Goal: Navigation & Orientation: Find specific page/section

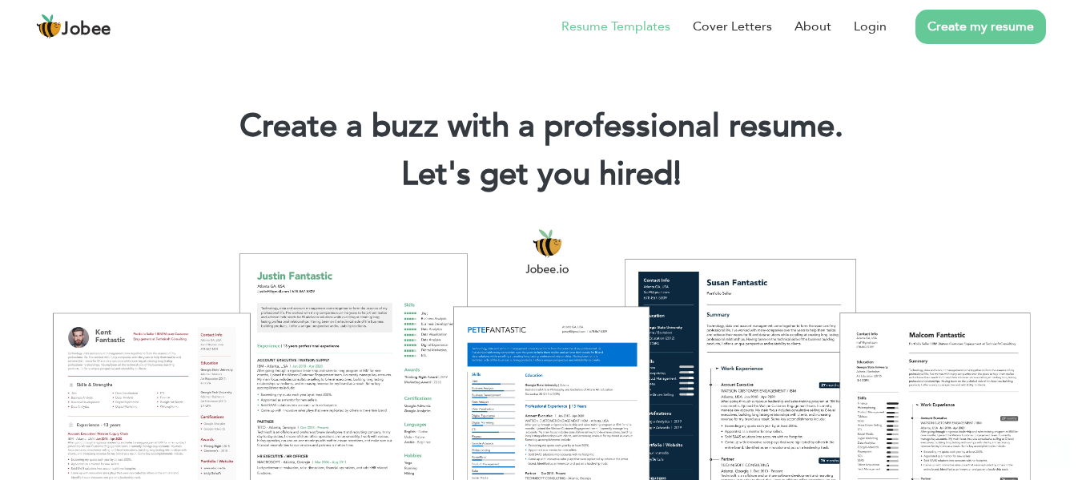
click at [595, 26] on link "Resume Templates" at bounding box center [615, 26] width 109 height 19
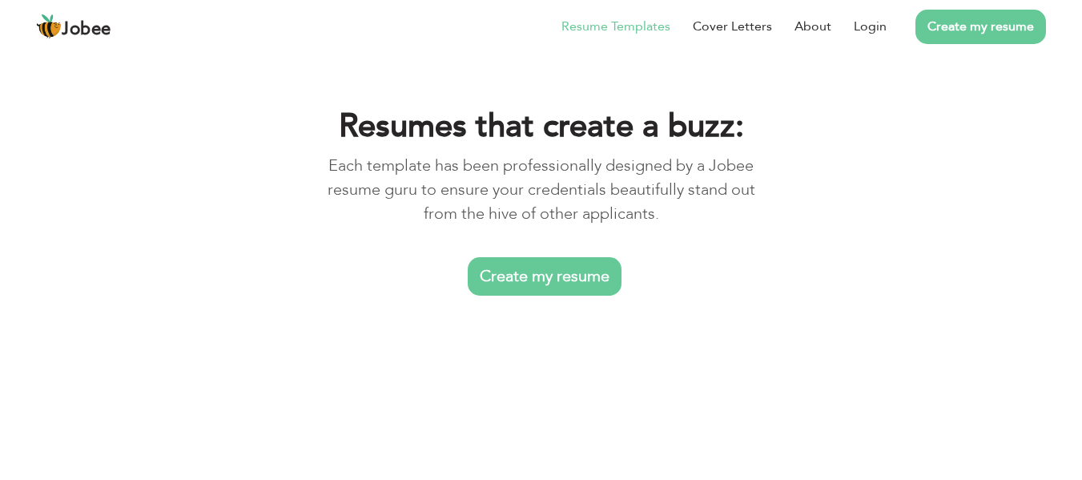
click at [560, 277] on link "Create my resume" at bounding box center [545, 276] width 154 height 38
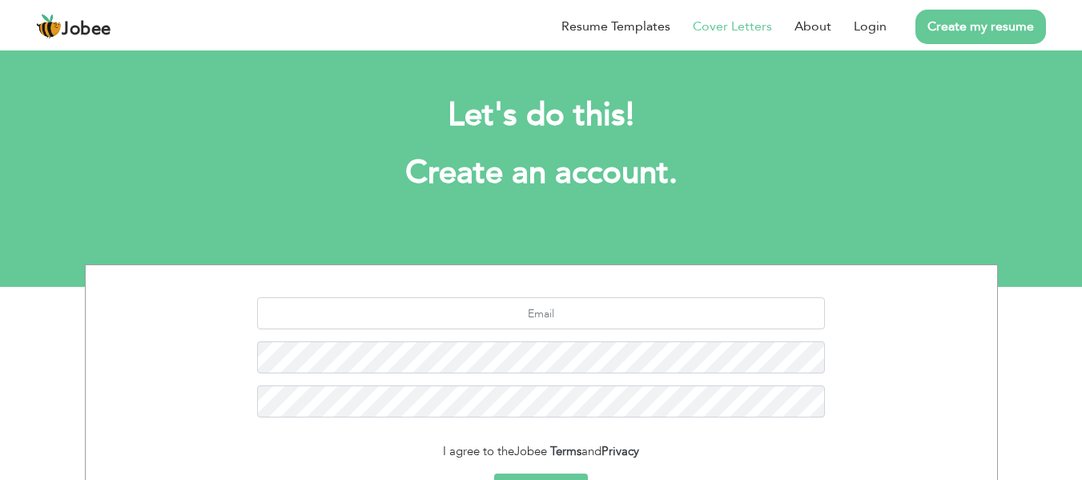
click at [748, 21] on link "Cover Letters" at bounding box center [732, 26] width 79 height 19
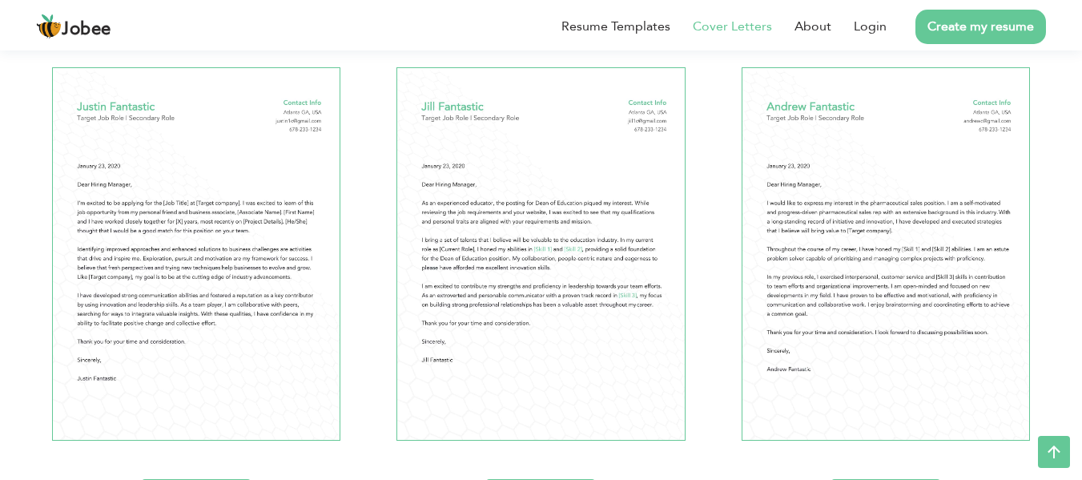
scroll to position [801, 0]
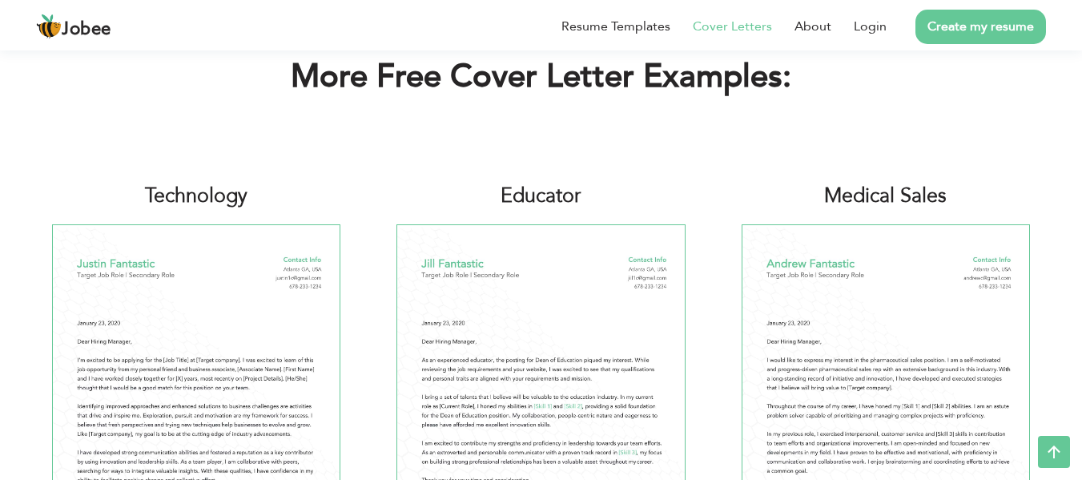
click at [237, 357] on img at bounding box center [196, 410] width 288 height 373
